Goal: Information Seeking & Learning: Learn about a topic

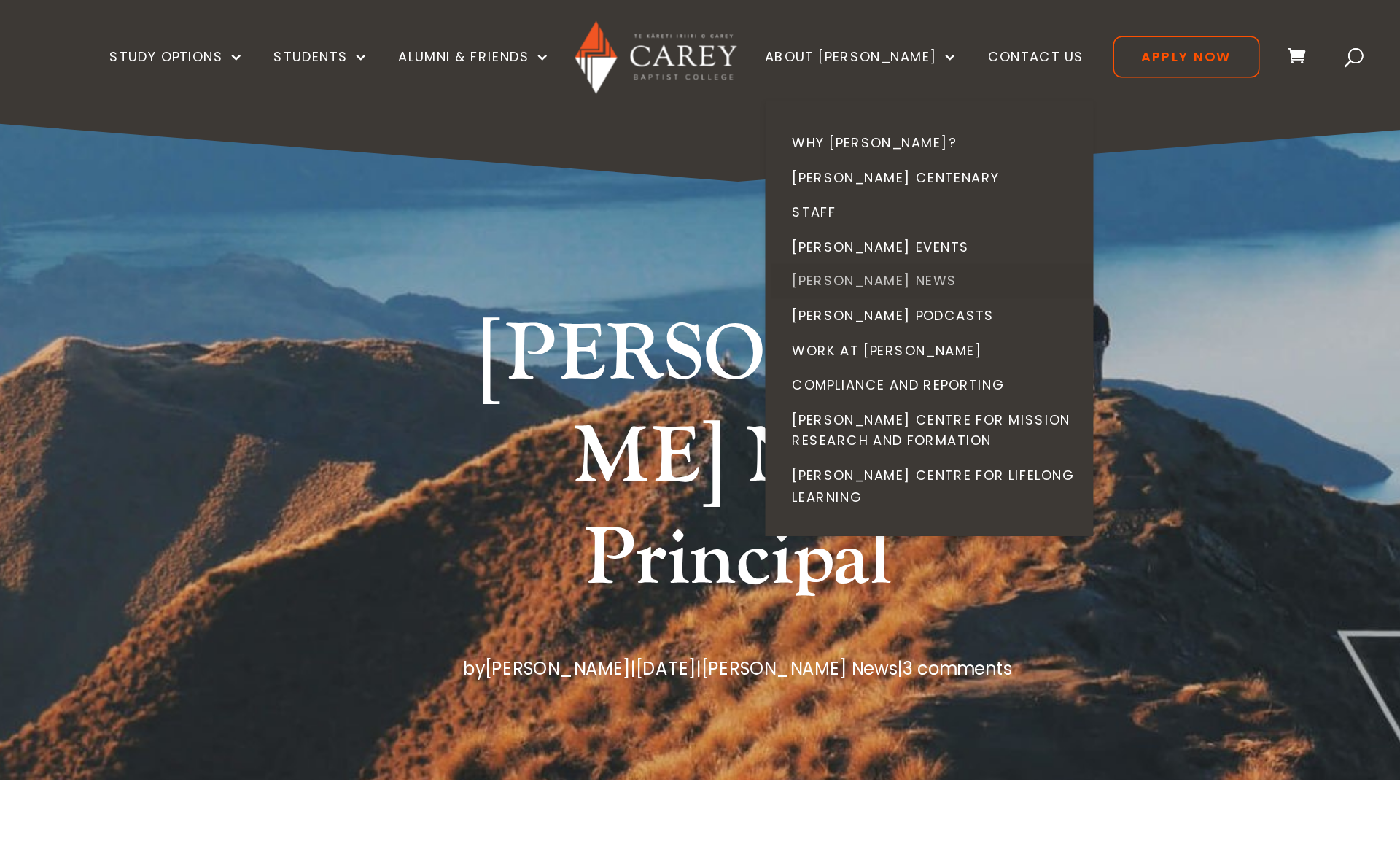
click at [722, 185] on link "[PERSON_NAME] News" at bounding box center [831, 187] width 219 height 23
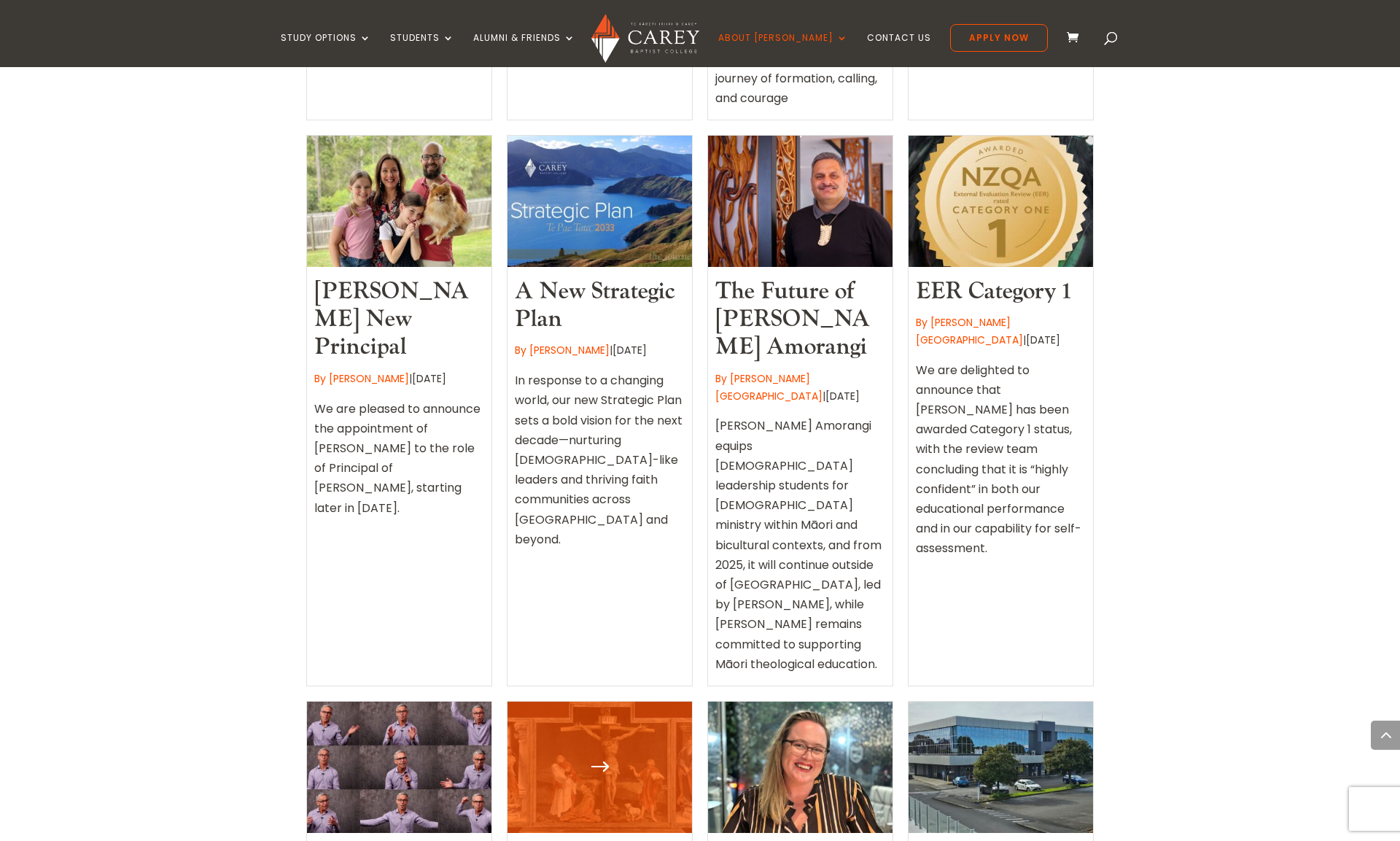
scroll to position [1260, 0]
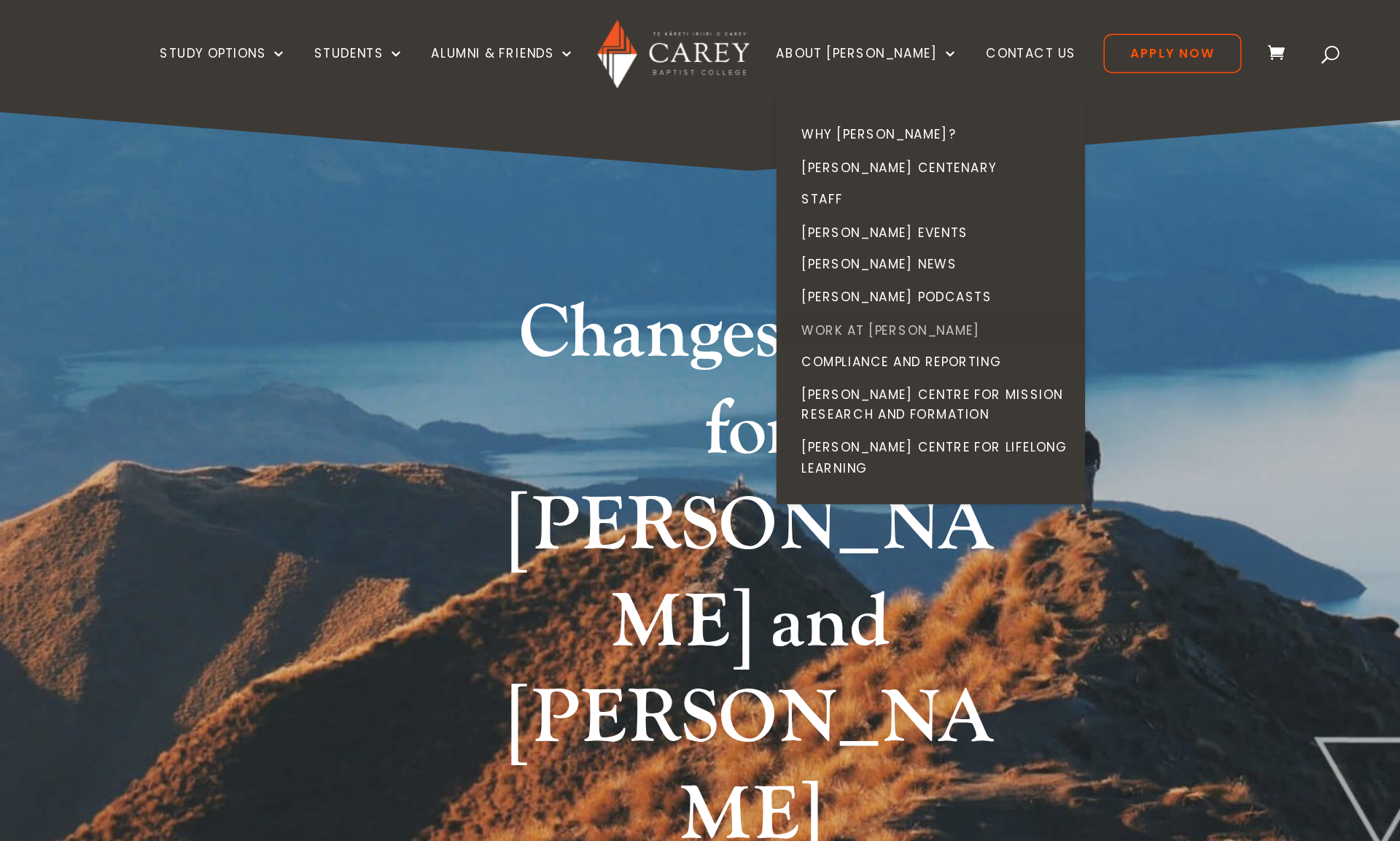
click at [722, 227] on link "Work at [PERSON_NAME]" at bounding box center [831, 234] width 219 height 23
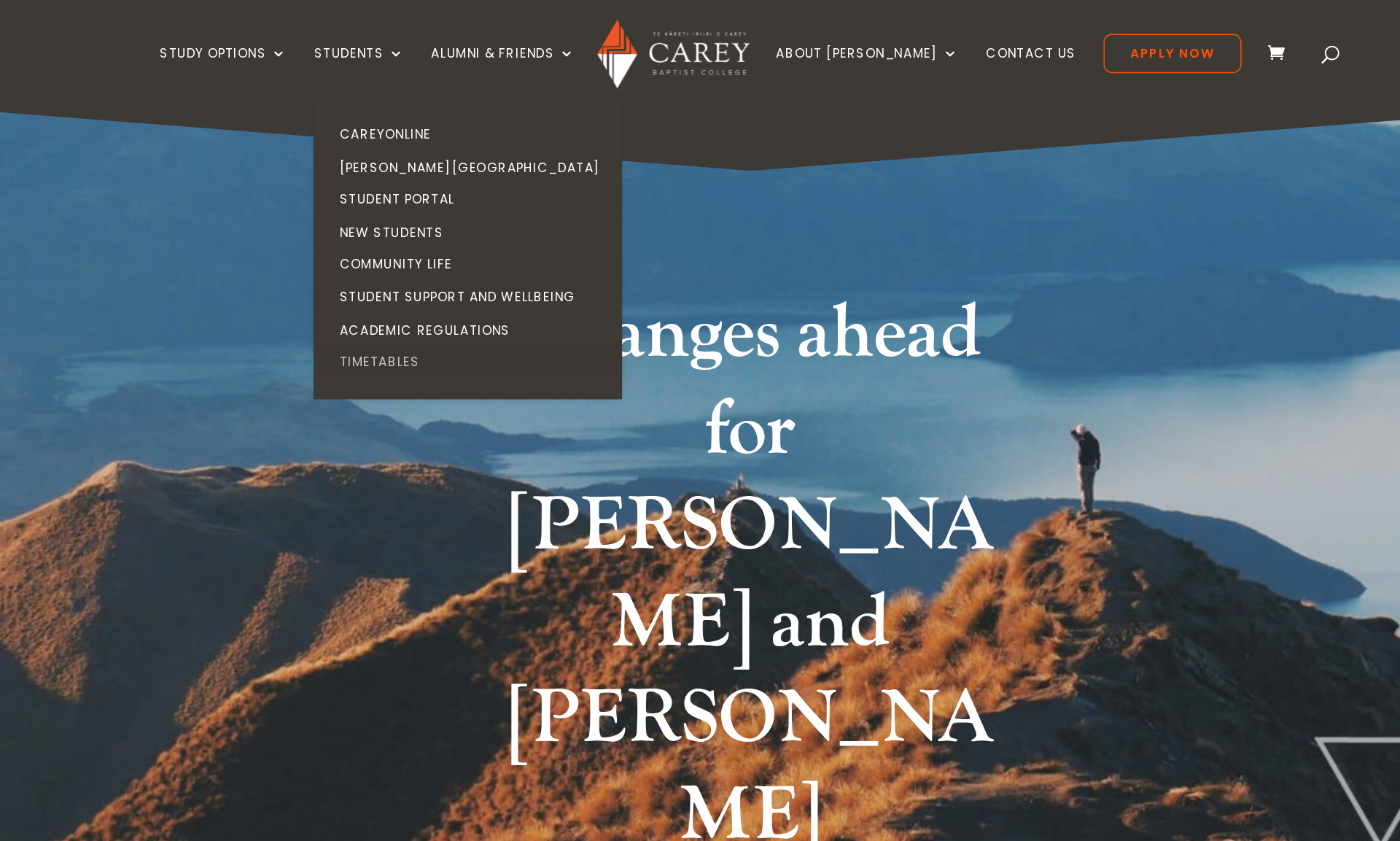
click at [394, 250] on link "Timetables" at bounding box center [503, 257] width 219 height 23
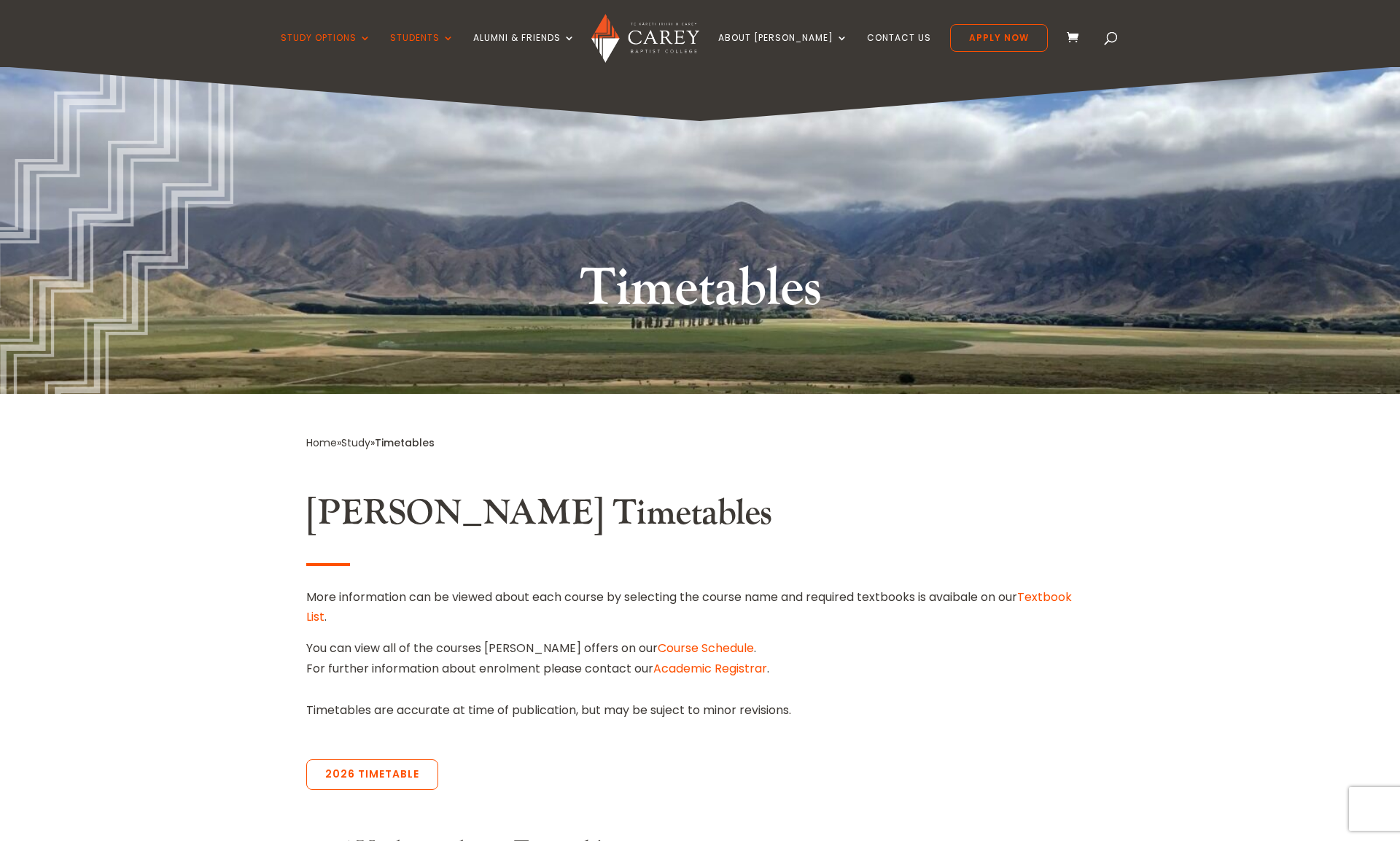
click at [665, 644] on link "Course Schedule" at bounding box center [705, 648] width 96 height 17
